Goal: Task Accomplishment & Management: Use online tool/utility

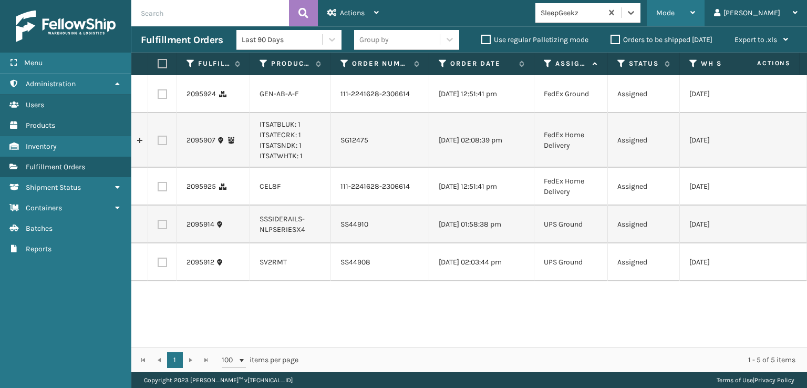
click at [675, 9] on span "Mode" at bounding box center [665, 12] width 18 height 9
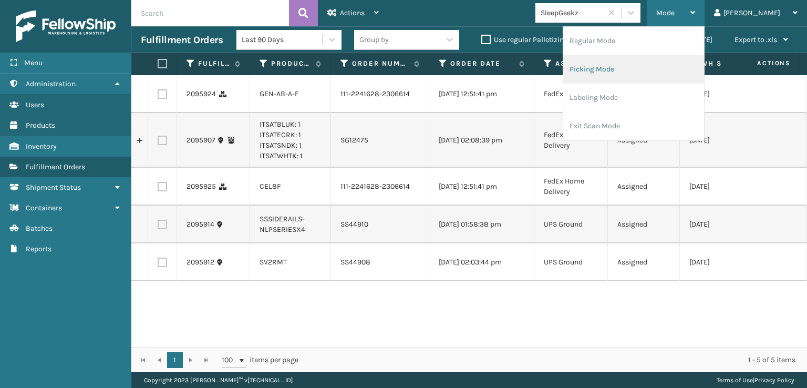
click at [631, 65] on li "Picking Mode" at bounding box center [633, 69] width 141 height 28
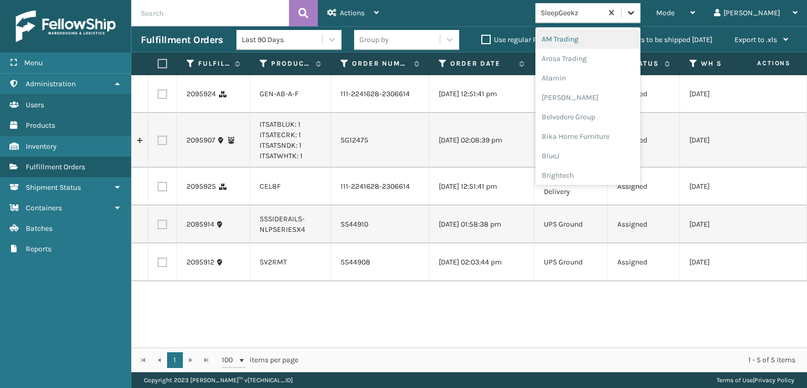
click at [636, 11] on icon at bounding box center [631, 12] width 11 height 11
click at [598, 131] on div "FoamTex" at bounding box center [587, 132] width 105 height 19
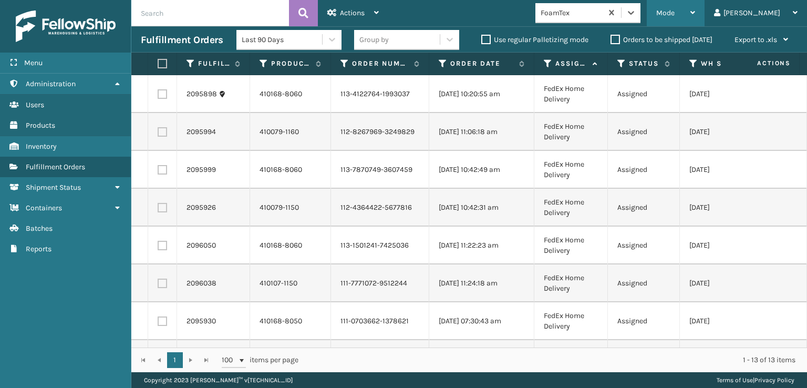
click at [675, 11] on span "Mode" at bounding box center [665, 12] width 18 height 9
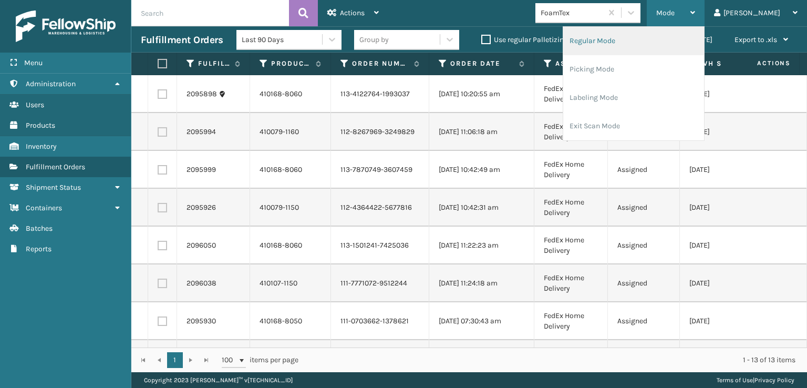
click at [637, 39] on li "Regular Mode" at bounding box center [633, 41] width 141 height 28
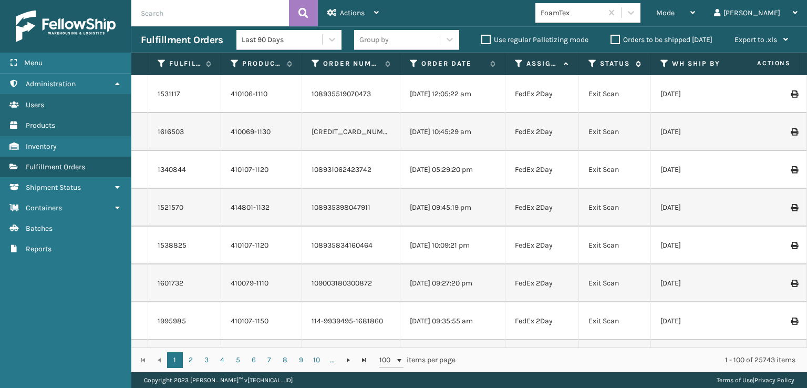
click at [593, 66] on icon at bounding box center [592, 63] width 8 height 9
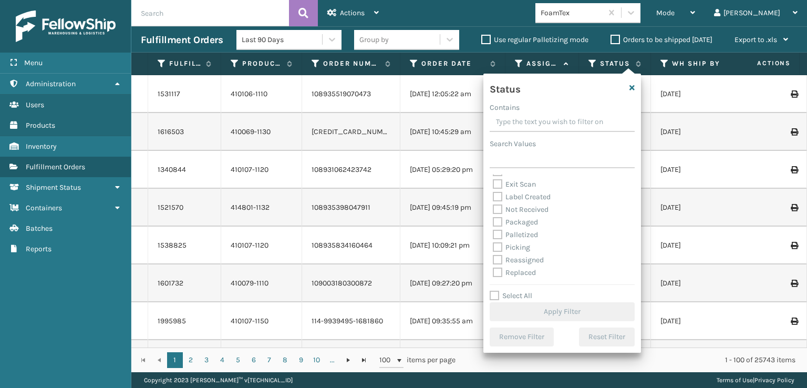
scroll to position [53, 0]
click at [501, 228] on label "Picking" at bounding box center [511, 228] width 37 height 9
click at [493, 228] on input "Picking" at bounding box center [493, 226] width 1 height 7
checkbox input "true"
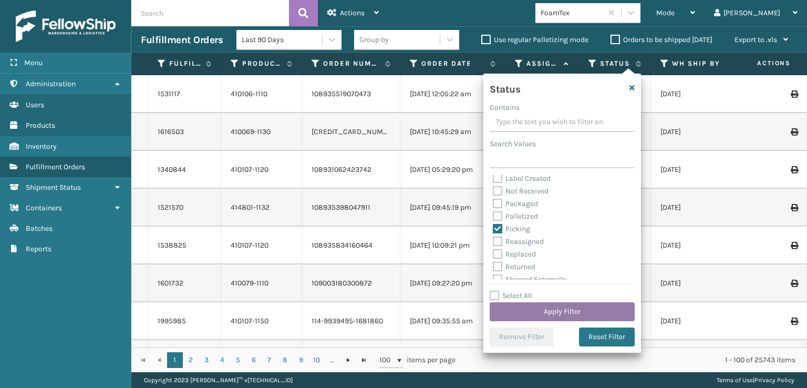
click at [546, 316] on button "Apply Filter" at bounding box center [562, 311] width 145 height 19
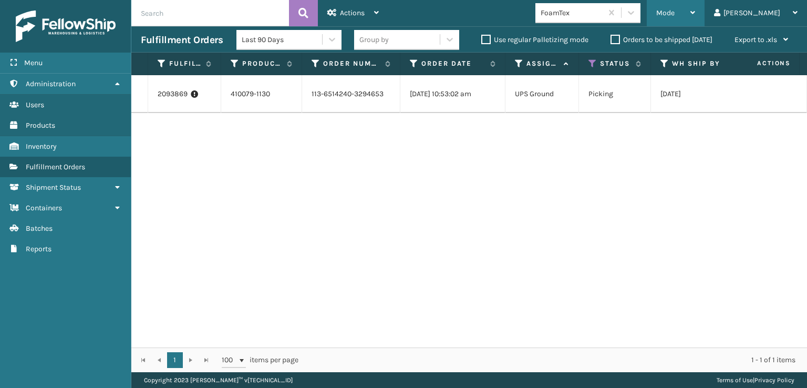
click at [675, 12] on span "Mode" at bounding box center [665, 12] width 18 height 9
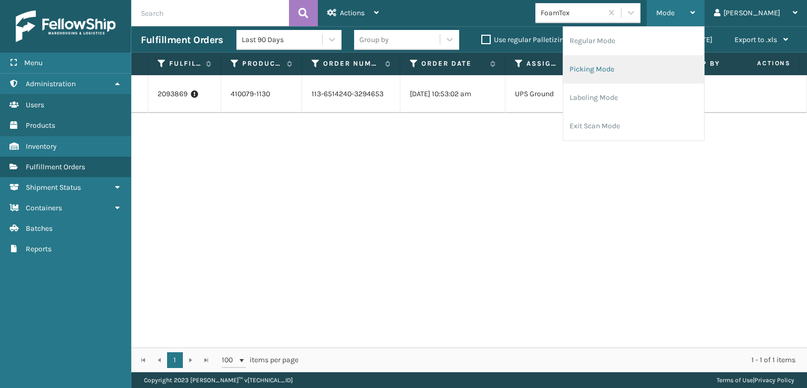
click at [639, 69] on li "Picking Mode" at bounding box center [633, 69] width 141 height 28
